Goal: Check status: Check status

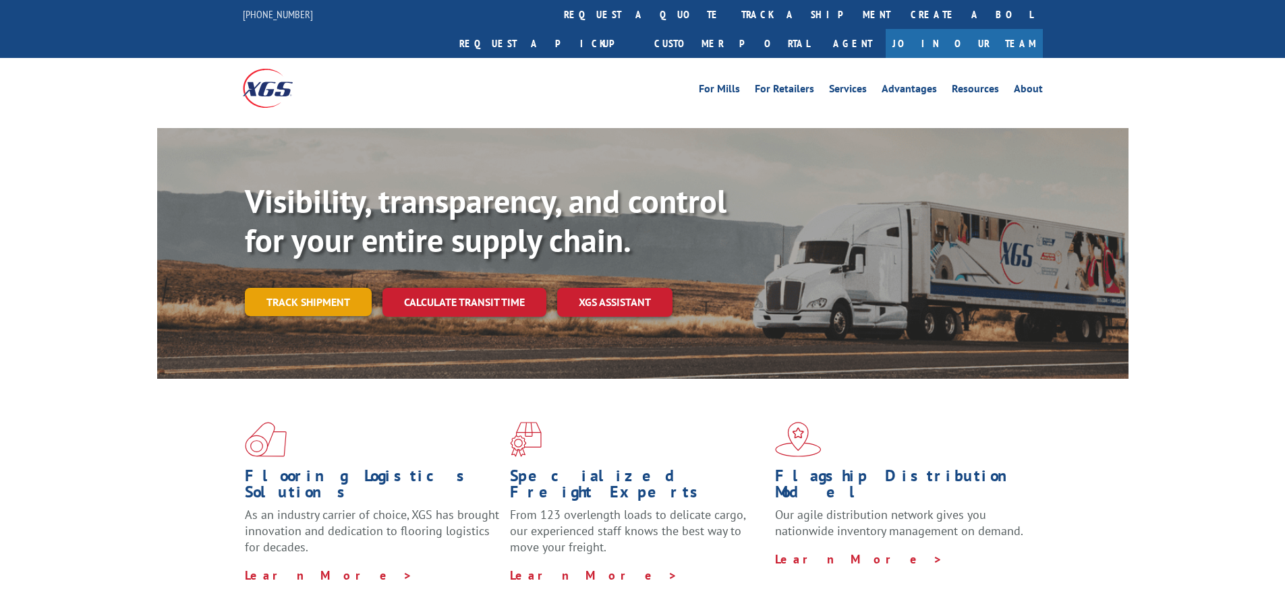
click at [321, 288] on link "Track shipment" at bounding box center [308, 302] width 127 height 28
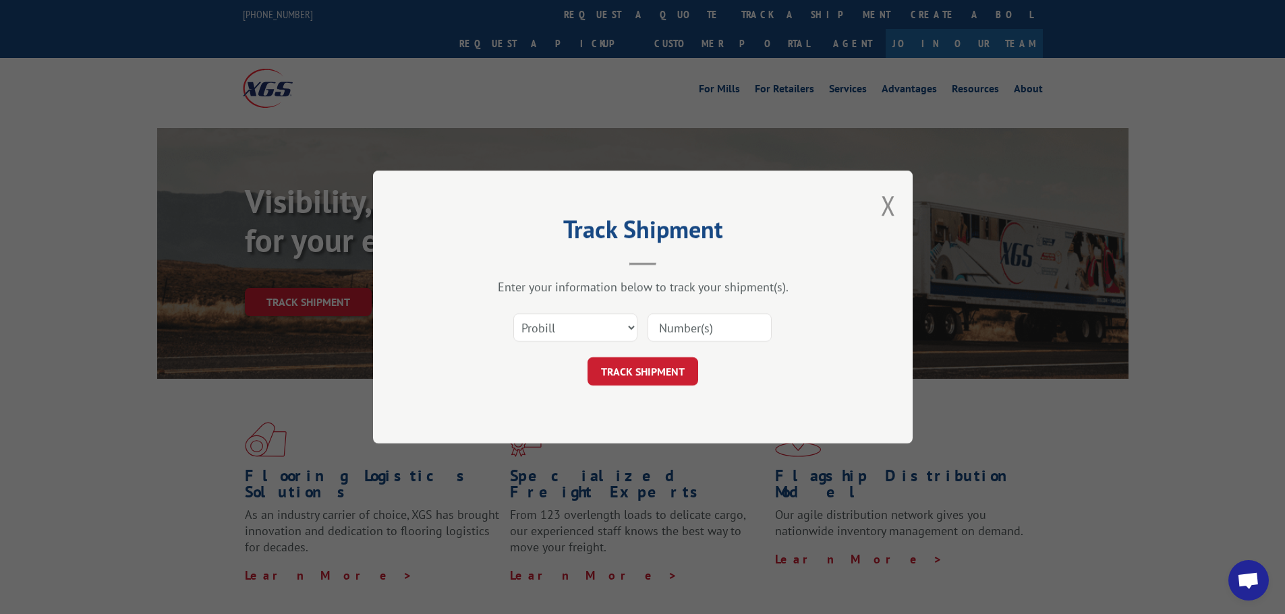
click at [662, 327] on input at bounding box center [709, 328] width 124 height 28
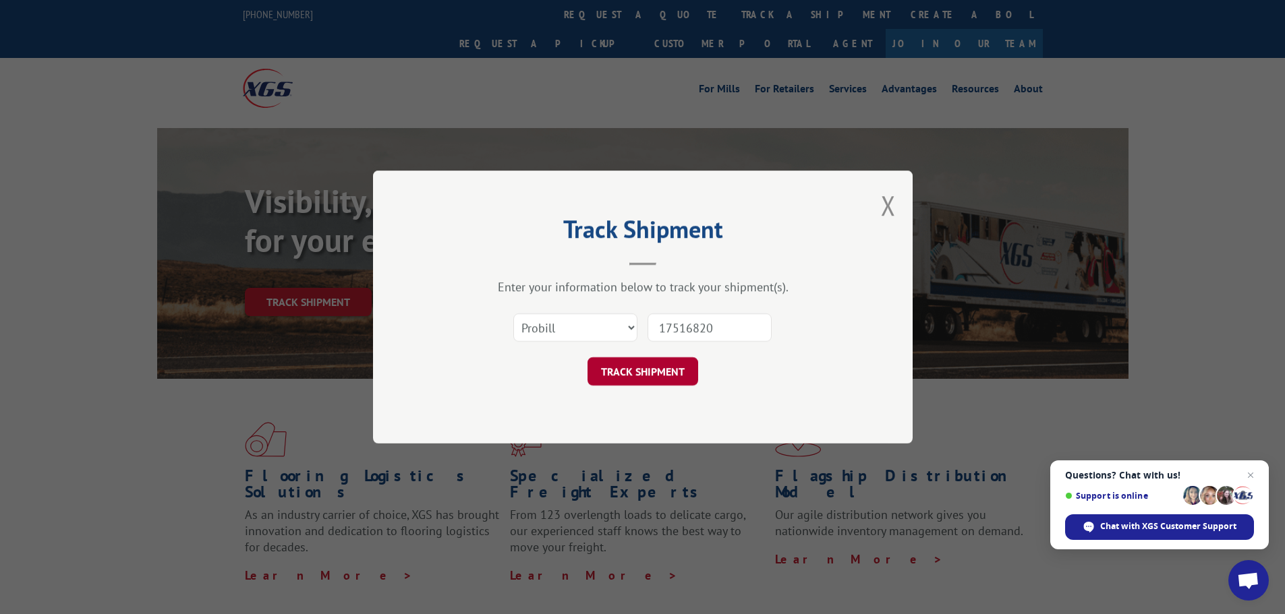
type input "17516820"
click at [666, 371] on button "TRACK SHIPMENT" at bounding box center [642, 371] width 111 height 28
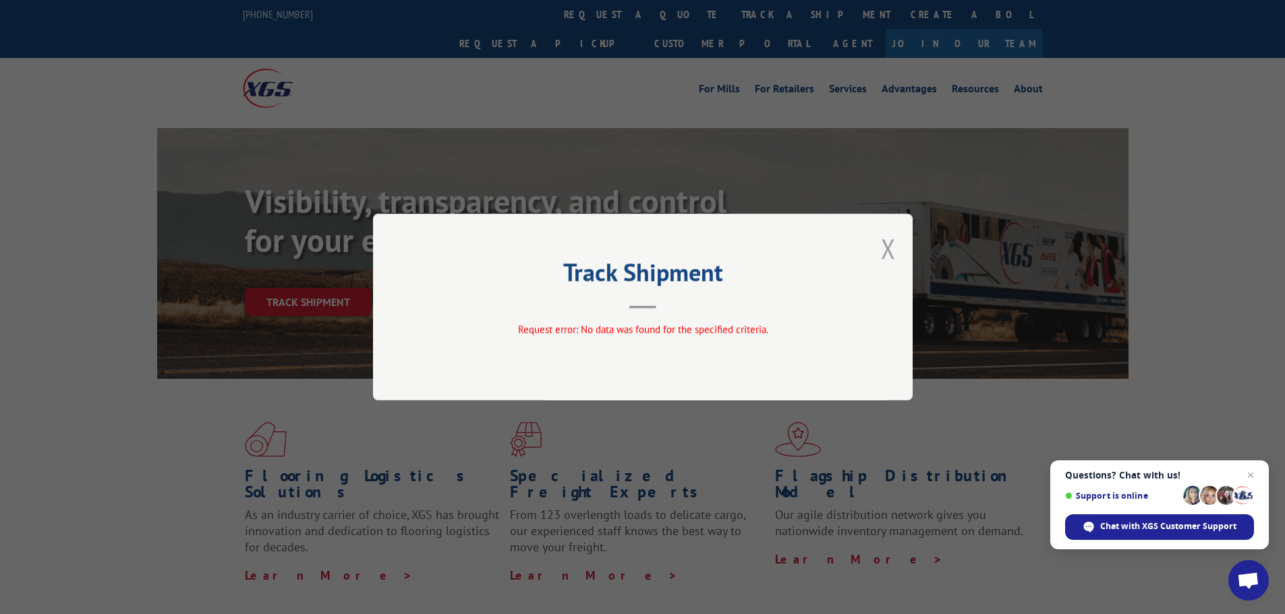
click at [884, 254] on button "Close modal" at bounding box center [888, 249] width 15 height 36
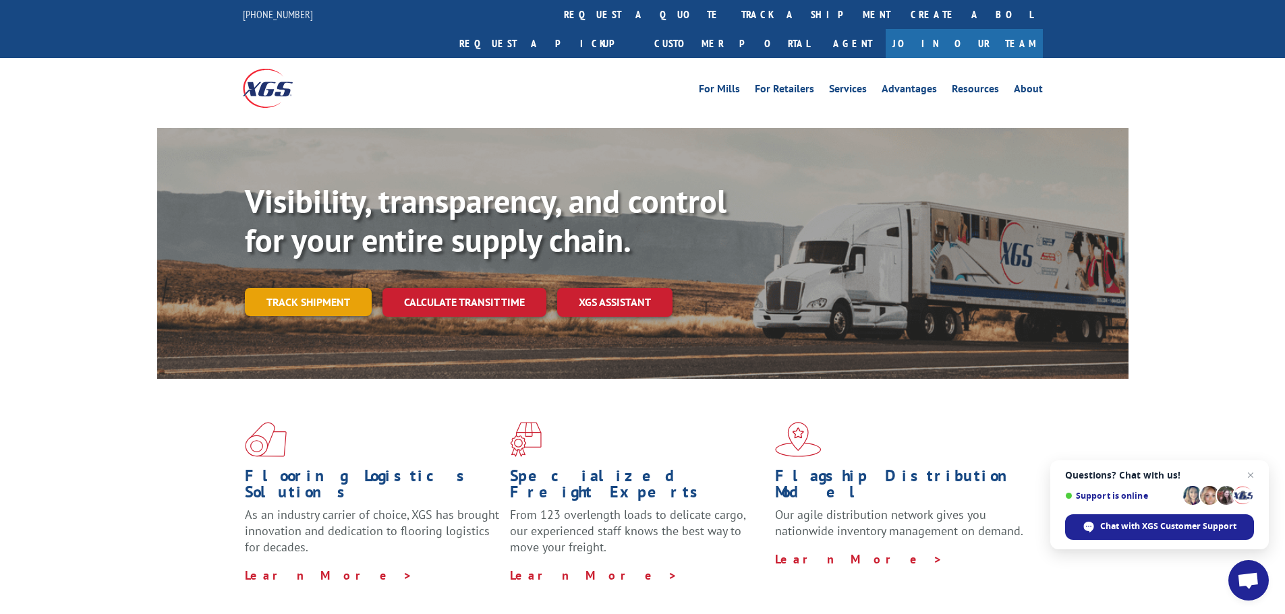
click at [339, 288] on link "Track shipment" at bounding box center [308, 302] width 127 height 28
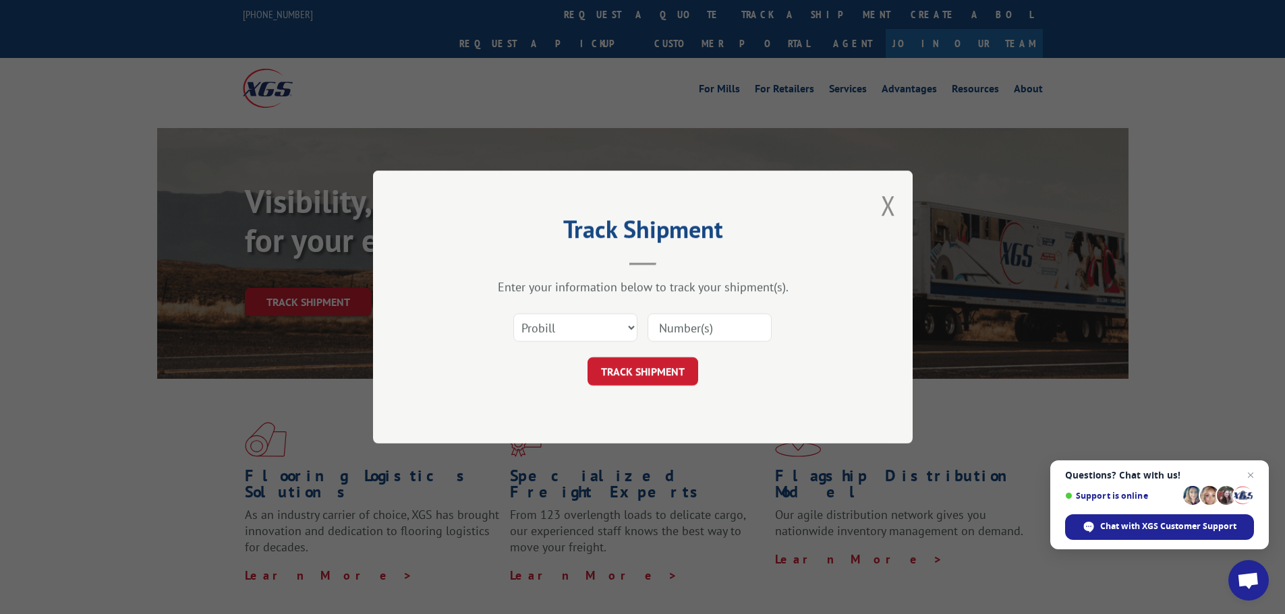
click at [673, 328] on input at bounding box center [709, 328] width 124 height 28
type input "17516820"
click at [678, 372] on button "TRACK SHIPMENT" at bounding box center [642, 371] width 111 height 28
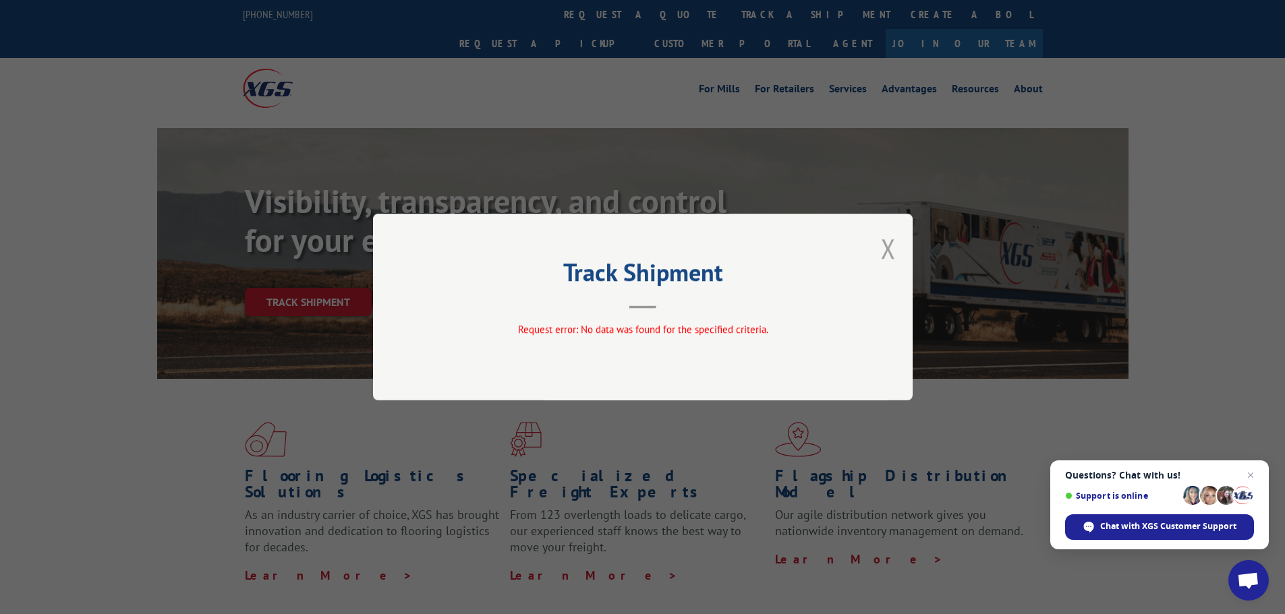
click at [889, 251] on button "Close modal" at bounding box center [888, 249] width 15 height 36
